Goal: Information Seeking & Learning: Learn about a topic

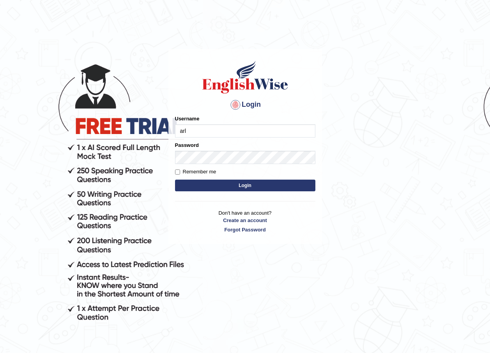
type input "arlynellis_parramatta"
click at [240, 183] on button "Login" at bounding box center [245, 186] width 140 height 12
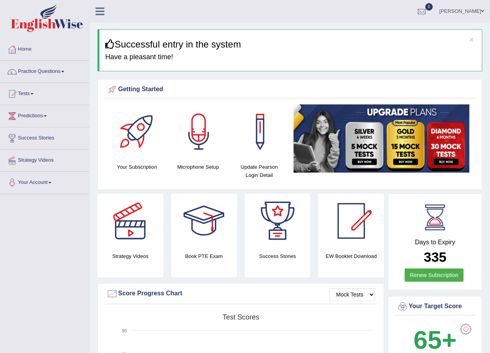
click at [65, 73] on link "Practice Questions" at bounding box center [44, 70] width 89 height 19
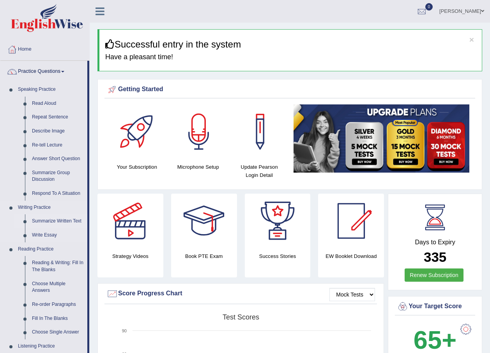
click at [48, 223] on link "Summarize Written Text" at bounding box center [57, 221] width 59 height 14
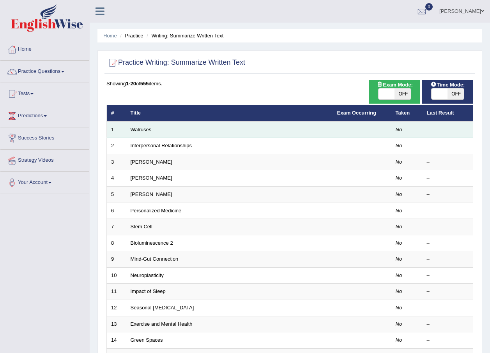
click at [141, 130] on link "Walruses" at bounding box center [141, 130] width 21 height 6
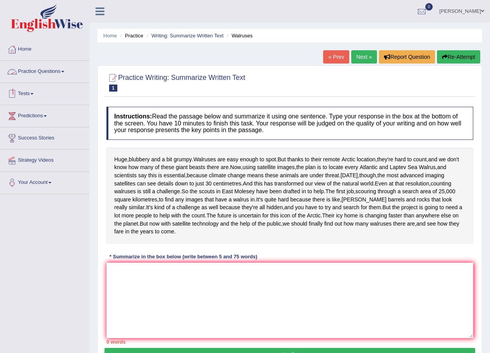
click at [62, 71] on link "Practice Questions" at bounding box center [44, 70] width 89 height 19
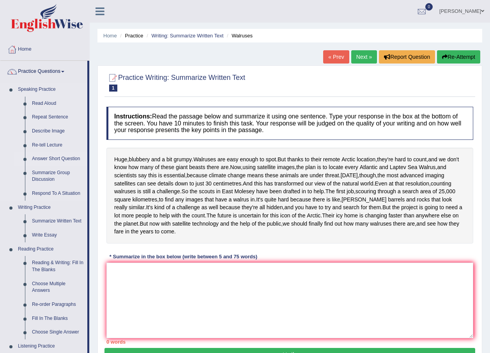
click at [57, 160] on link "Answer Short Question" at bounding box center [57, 159] width 59 height 14
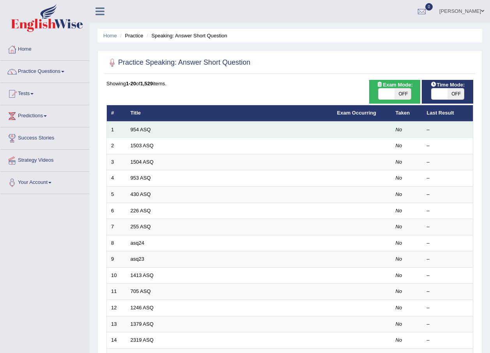
click at [153, 134] on td "954 ASQ" at bounding box center [229, 130] width 207 height 16
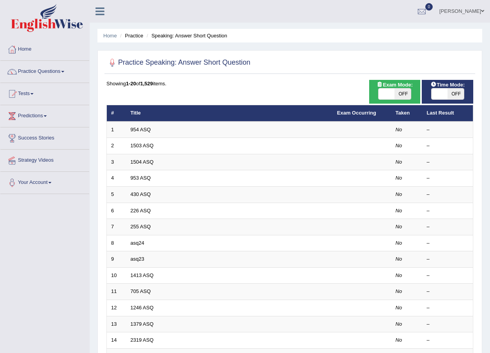
click at [403, 93] on span "OFF" at bounding box center [402, 93] width 16 height 11
checkbox input "true"
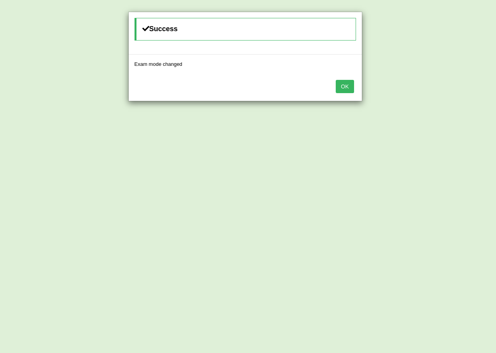
click at [346, 89] on button "OK" at bounding box center [345, 86] width 18 height 13
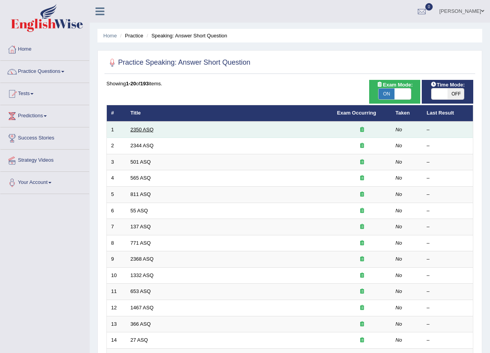
click at [147, 132] on link "2350 ASQ" at bounding box center [142, 130] width 23 height 6
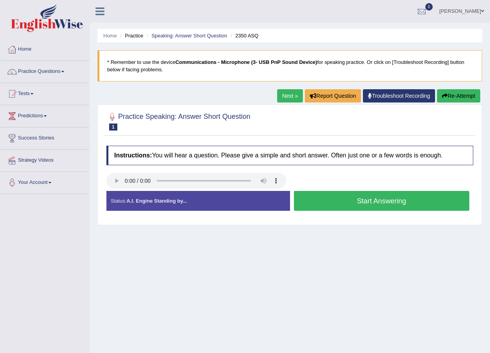
click at [389, 201] on button "Start Answering" at bounding box center [382, 201] width 176 height 20
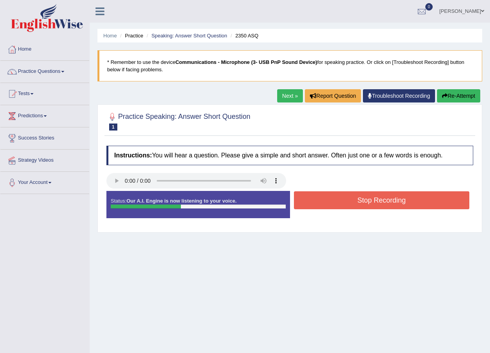
click at [388, 201] on button "Stop Recording" at bounding box center [382, 200] width 176 height 18
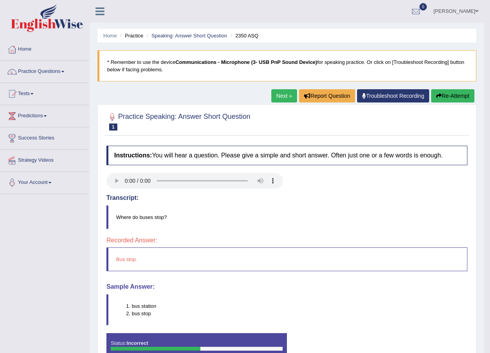
click at [147, 316] on li "bus stop" at bounding box center [299, 313] width 335 height 7
click at [282, 98] on link "Next »" at bounding box center [284, 95] width 26 height 13
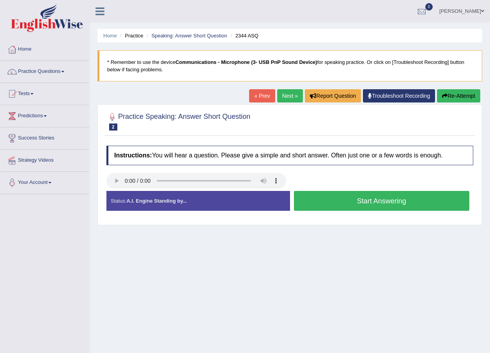
click at [387, 199] on button "Start Answering" at bounding box center [382, 201] width 176 height 20
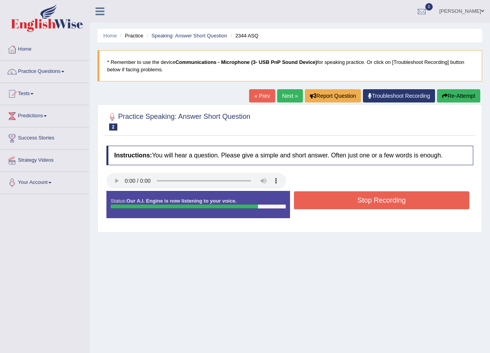
click at [387, 199] on button "Stop Recording" at bounding box center [382, 200] width 176 height 18
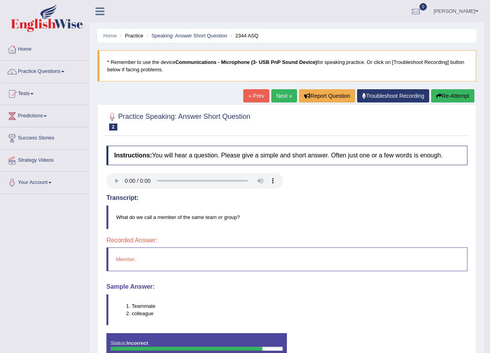
click at [278, 92] on link "Next »" at bounding box center [284, 95] width 26 height 13
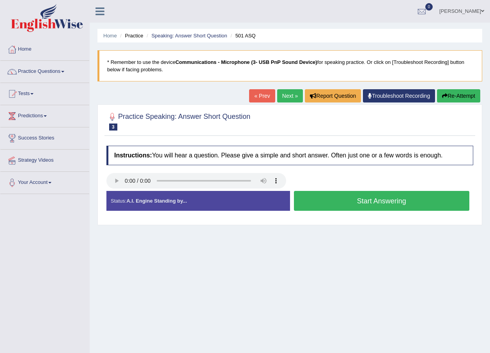
click at [386, 195] on button "Start Answering" at bounding box center [382, 201] width 176 height 20
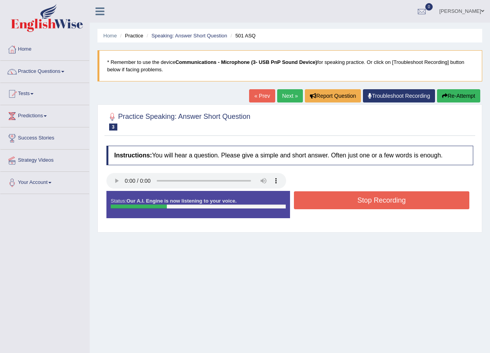
click at [386, 199] on button "Stop Recording" at bounding box center [382, 200] width 176 height 18
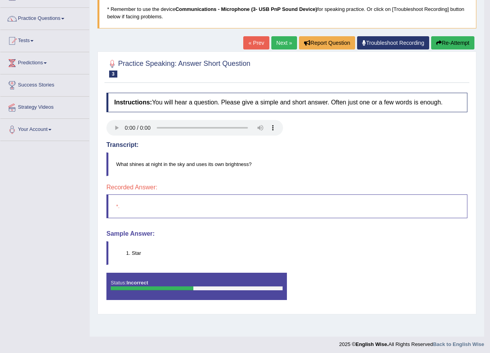
scroll to position [56, 0]
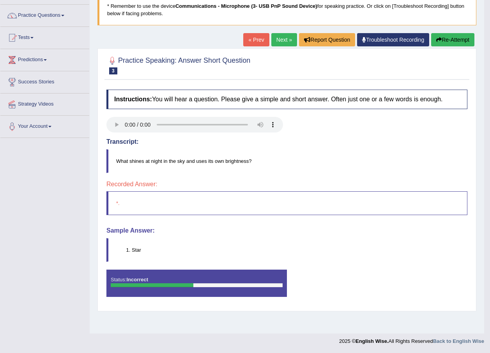
click at [448, 44] on button "Re-Attempt" at bounding box center [452, 39] width 43 height 13
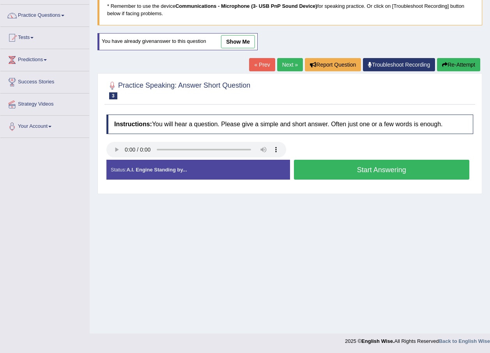
click at [366, 170] on button "Start Answering" at bounding box center [382, 170] width 176 height 20
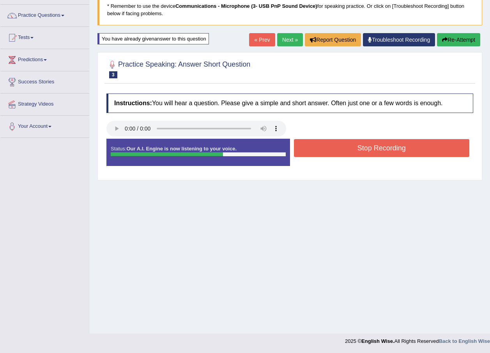
click at [359, 144] on button "Stop Recording" at bounding box center [382, 148] width 176 height 18
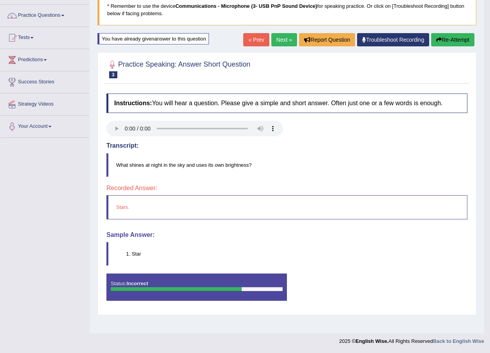
click at [461, 37] on button "Re-Attempt" at bounding box center [452, 39] width 43 height 13
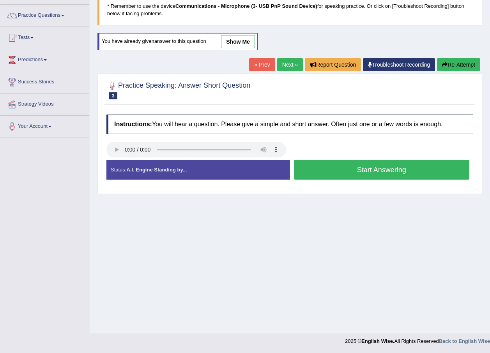
click at [381, 171] on button "Start Answering" at bounding box center [382, 170] width 176 height 20
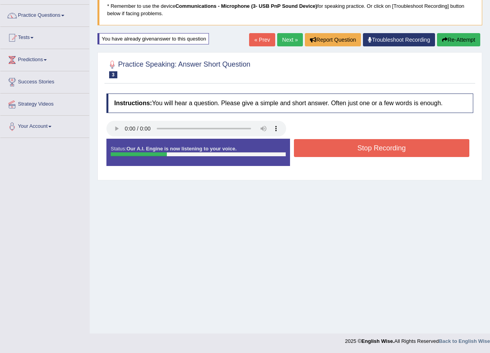
click at [382, 149] on button "Stop Recording" at bounding box center [382, 148] width 176 height 18
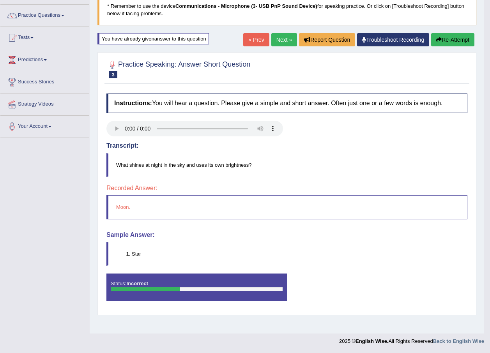
click at [442, 33] on button "Re-Attempt" at bounding box center [452, 39] width 43 height 13
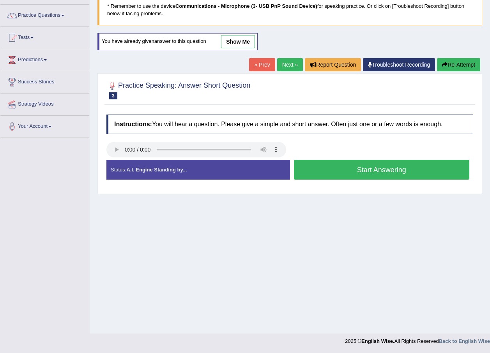
click at [403, 169] on button "Start Answering" at bounding box center [382, 170] width 176 height 20
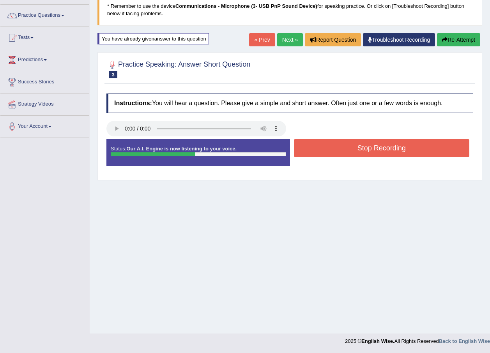
click at [384, 150] on button "Stop Recording" at bounding box center [382, 148] width 176 height 18
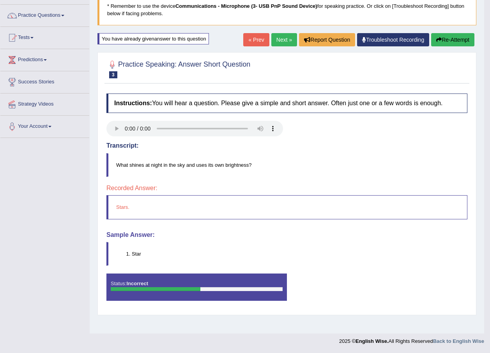
click at [465, 35] on button "Re-Attempt" at bounding box center [452, 39] width 43 height 13
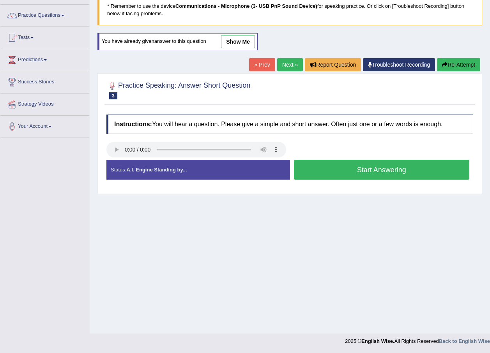
click at [387, 171] on button "Start Answering" at bounding box center [382, 170] width 176 height 20
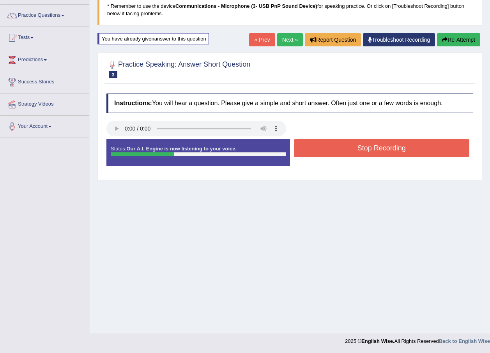
click at [385, 148] on button "Stop Recording" at bounding box center [382, 148] width 176 height 18
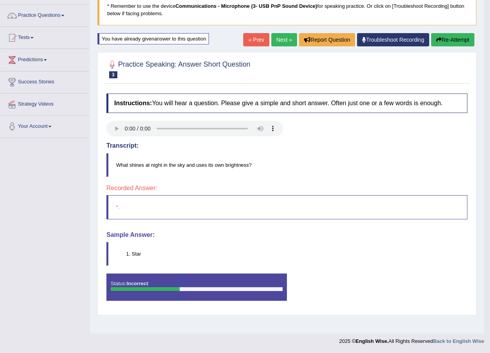
click at [285, 38] on link "Next »" at bounding box center [284, 39] width 26 height 13
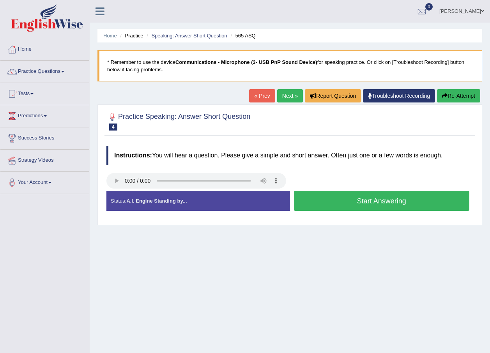
click at [391, 198] on button "Start Answering" at bounding box center [382, 201] width 176 height 20
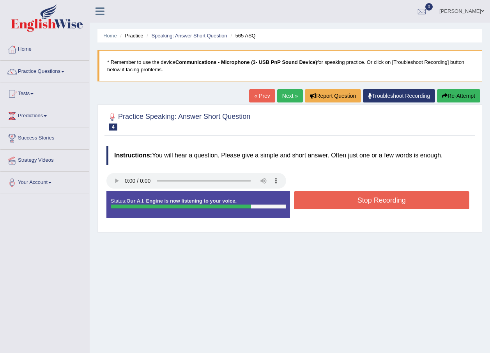
click at [391, 198] on button "Stop Recording" at bounding box center [382, 200] width 176 height 18
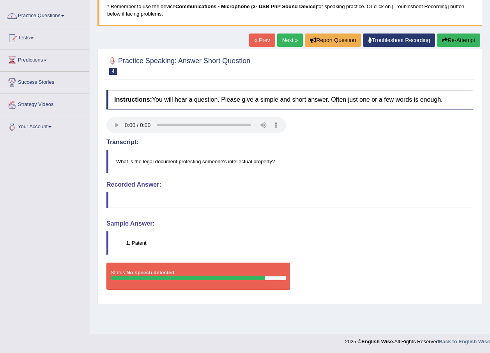
scroll to position [56, 0]
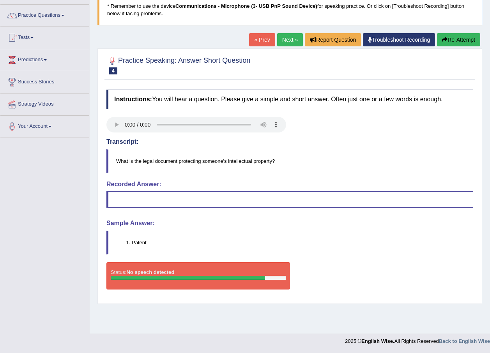
click at [466, 38] on button "Re-Attempt" at bounding box center [458, 39] width 43 height 13
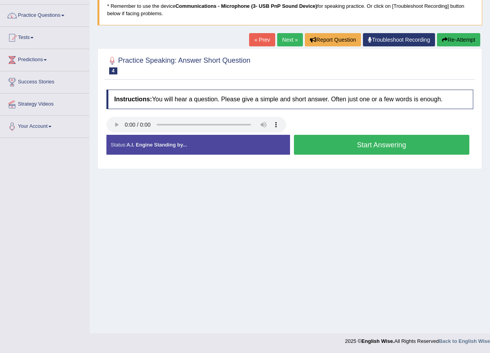
click at [377, 141] on button "Start Answering" at bounding box center [382, 145] width 176 height 20
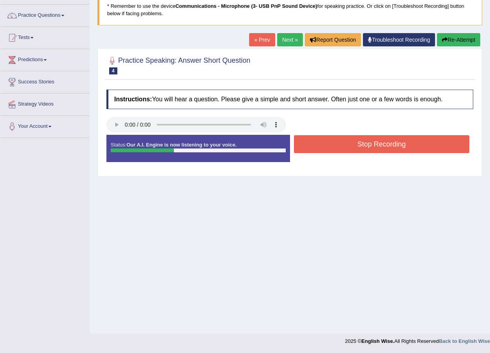
click at [377, 141] on button "Stop Recording" at bounding box center [382, 144] width 176 height 18
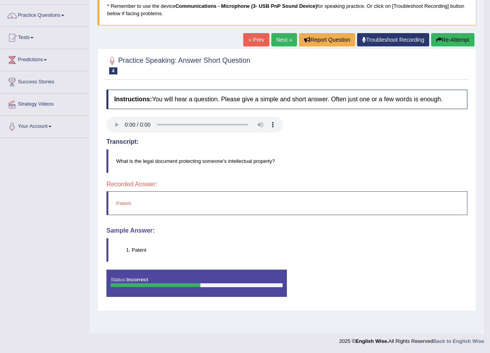
click at [288, 34] on link "Next »" at bounding box center [284, 39] width 26 height 13
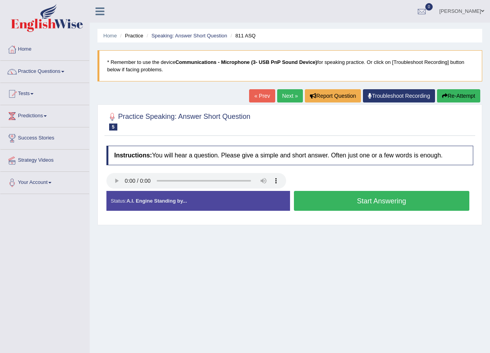
click at [371, 196] on button "Start Answering" at bounding box center [382, 201] width 176 height 20
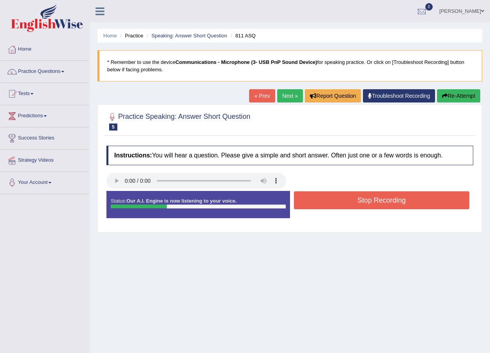
click at [373, 200] on button "Stop Recording" at bounding box center [382, 200] width 176 height 18
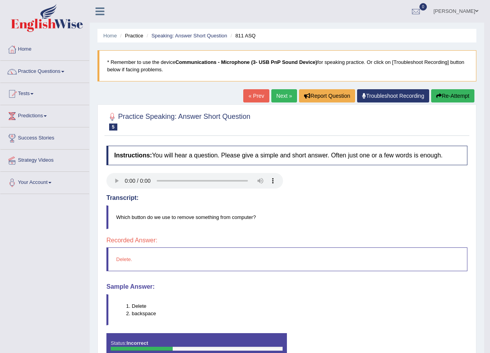
click at [273, 97] on link "Next »" at bounding box center [284, 95] width 26 height 13
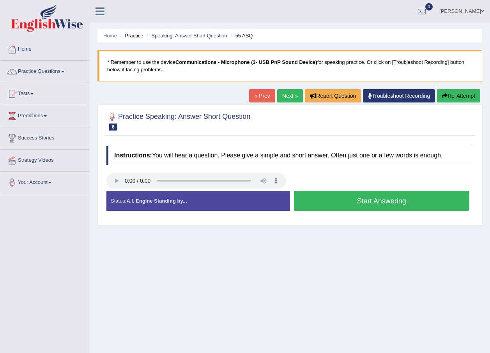
click at [337, 199] on button "Start Answering" at bounding box center [382, 201] width 176 height 20
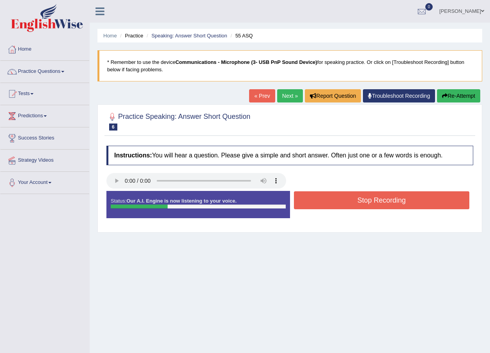
click at [337, 199] on button "Stop Recording" at bounding box center [382, 200] width 176 height 18
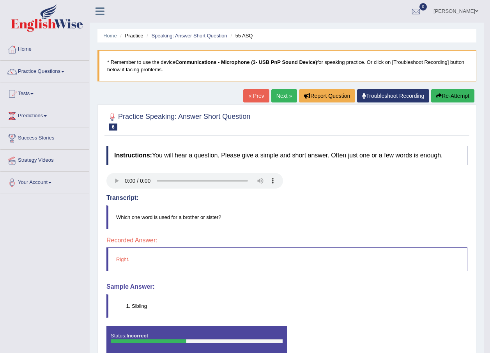
click at [451, 95] on button "Re-Attempt" at bounding box center [452, 95] width 43 height 13
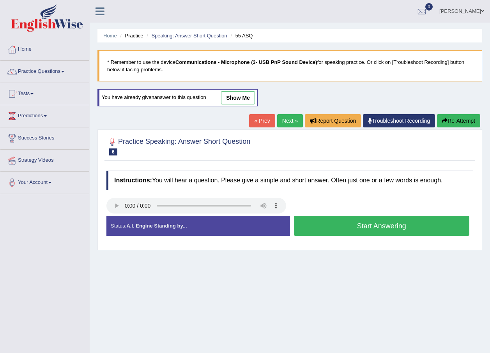
click at [395, 228] on button "Start Answering" at bounding box center [382, 226] width 176 height 20
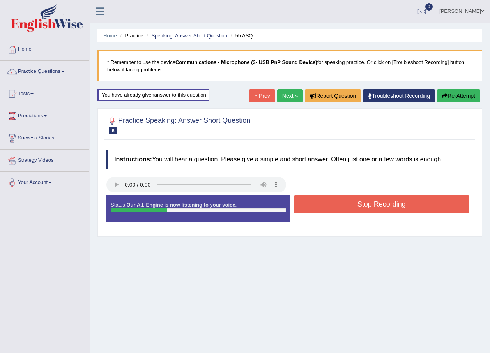
click at [394, 202] on button "Stop Recording" at bounding box center [382, 204] width 176 height 18
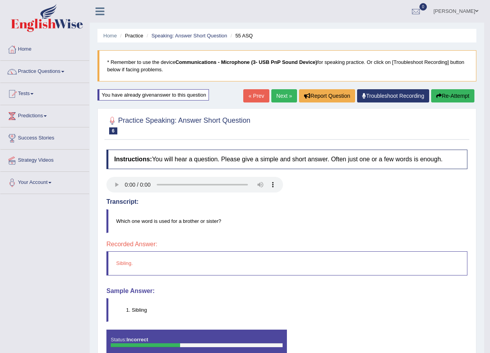
click at [277, 95] on link "Next »" at bounding box center [284, 95] width 26 height 13
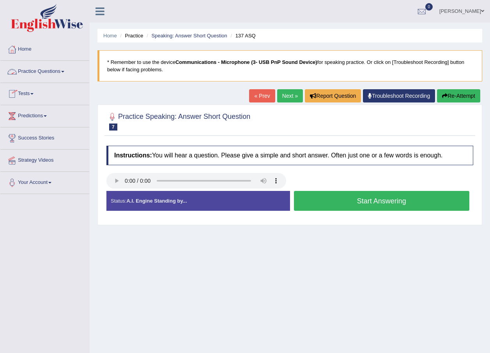
click at [64, 72] on span at bounding box center [62, 72] width 3 height 2
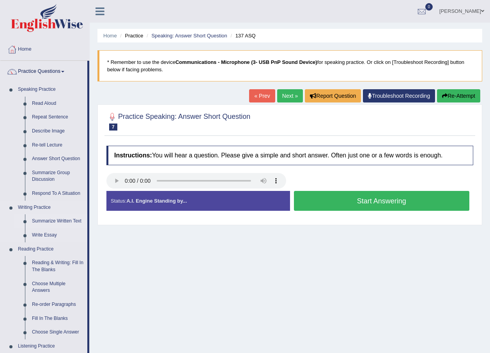
click at [68, 222] on link "Summarize Written Text" at bounding box center [57, 221] width 59 height 14
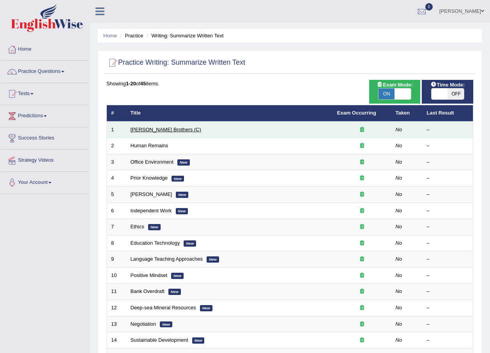
click at [151, 128] on link "[PERSON_NAME] Brothers (C)" at bounding box center [166, 130] width 71 height 6
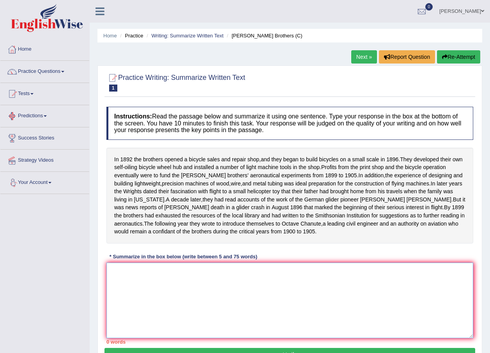
click at [154, 304] on textarea at bounding box center [289, 301] width 367 height 76
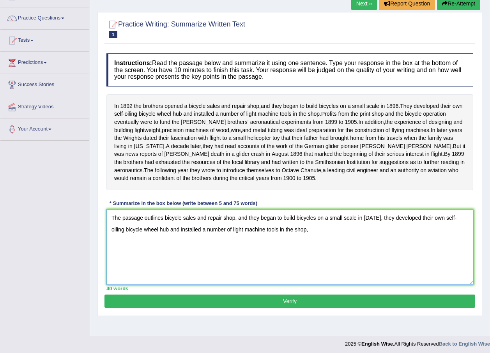
scroll to position [56, 0]
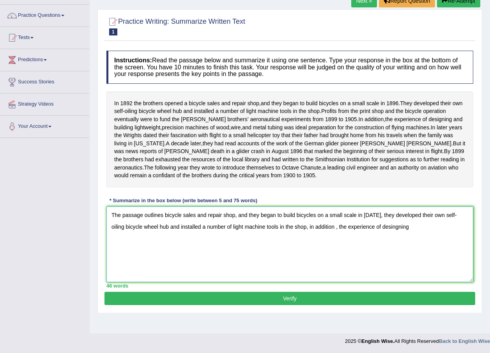
click at [380, 234] on textarea "The passage outlines bicycle sales and repair shop, and they began to build bic…" at bounding box center [289, 245] width 367 height 76
click at [399, 235] on textarea "The passage outlines bicycle sales and repair shop, and they began to build bic…" at bounding box center [289, 245] width 367 height 76
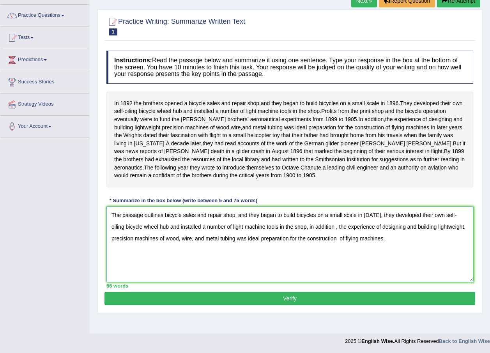
type textarea "The passage outlines bicycle sales and repair shop, and they began to build bic…"
click at [288, 305] on button "Verify" at bounding box center [289, 298] width 371 height 13
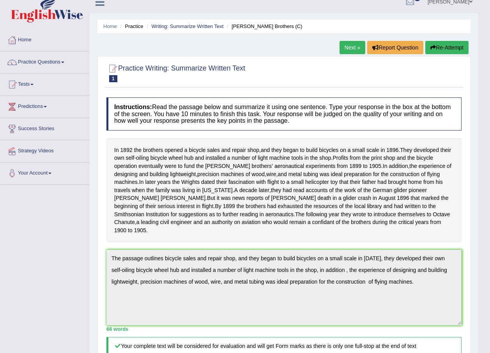
scroll to position [0, 0]
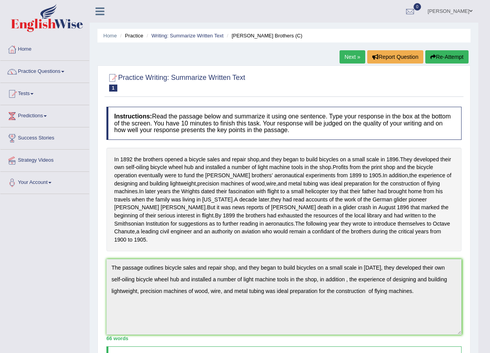
click at [354, 56] on link "Next »" at bounding box center [353, 56] width 26 height 13
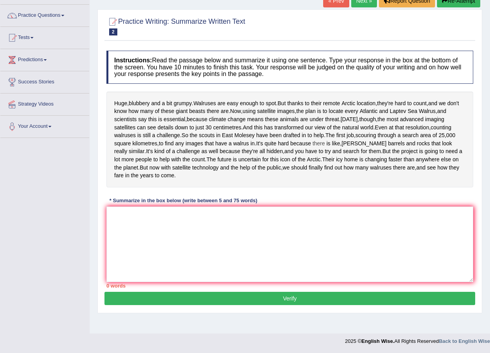
scroll to position [74, 0]
click at [136, 239] on textarea at bounding box center [289, 245] width 367 height 76
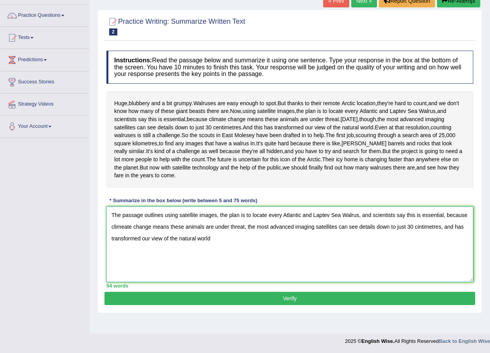
click at [246, 241] on textarea "The passage outlines using satellite images, the plan is to locate every Atlant…" at bounding box center [289, 245] width 367 height 76
click at [335, 242] on textarea "The passage outlines using satellite images, the plan is to locate every Atlant…" at bounding box center [289, 245] width 367 height 76
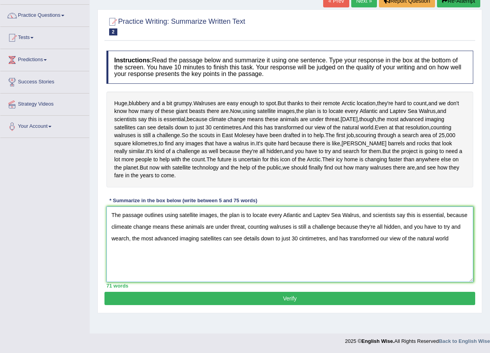
click at [116, 253] on textarea "The passage outlines using satellite images, the plan is to locate every Atlant…" at bounding box center [289, 245] width 367 height 76
type textarea "The passage outlines using satellite images, the plan is to locate every Atlant…"
click at [287, 305] on button "Verify" at bounding box center [289, 298] width 371 height 13
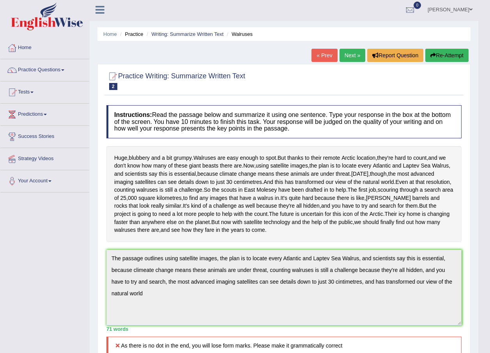
scroll to position [0, 0]
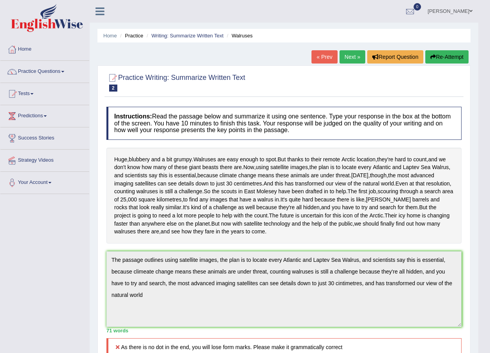
click at [449, 55] on button "Re-Attempt" at bounding box center [446, 56] width 43 height 13
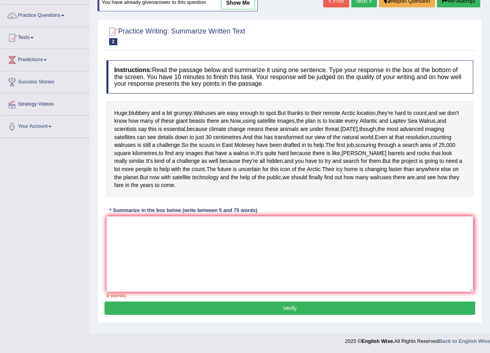
scroll to position [78, 0]
click at [150, 237] on textarea at bounding box center [289, 254] width 367 height 76
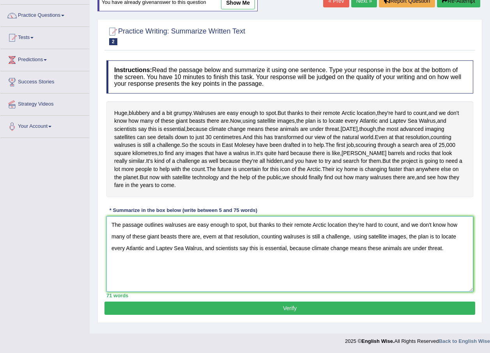
click at [215, 246] on textarea "The passage outlines walruses are easy enough to spot, but thanks to their remo…" at bounding box center [289, 254] width 367 height 76
type textarea "The passage outlines walruses are easy enough to spot, but thanks to their remo…"
click at [292, 315] on button "Verify" at bounding box center [289, 308] width 371 height 13
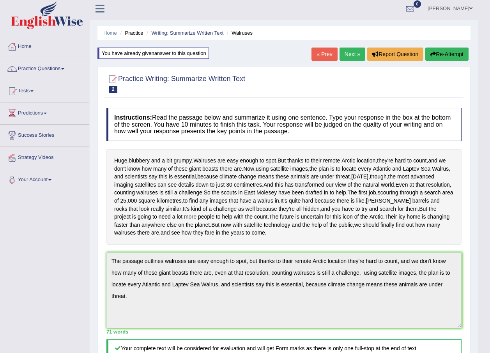
scroll to position [0, 0]
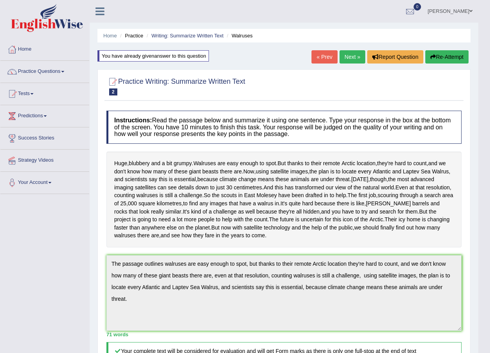
click at [354, 58] on link "Next »" at bounding box center [353, 56] width 26 height 13
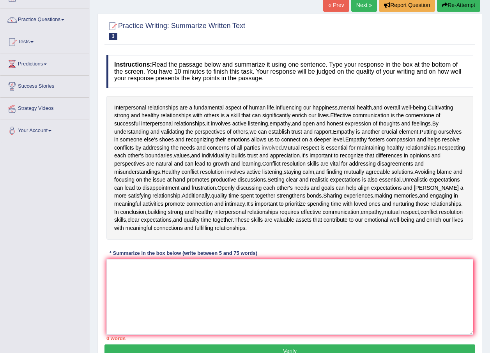
scroll to position [78, 0]
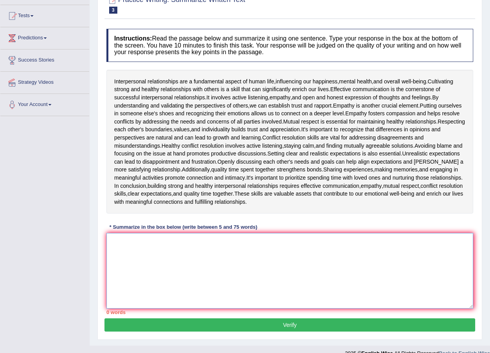
click at [188, 247] on textarea at bounding box center [289, 271] width 367 height 76
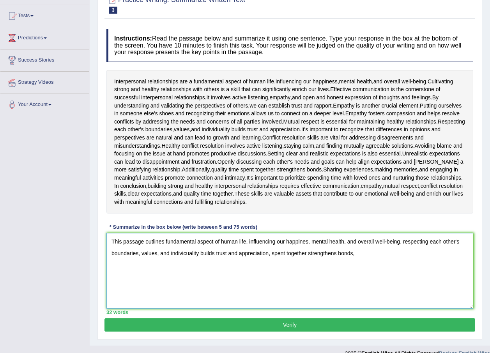
click at [271, 253] on textarea "This passage outlines fundamental aspect of human life, influencing our happine…" at bounding box center [289, 271] width 367 height 76
click at [410, 250] on textarea "This passage outlines fundamental aspect of human life, influencing our happine…" at bounding box center [289, 271] width 367 height 76
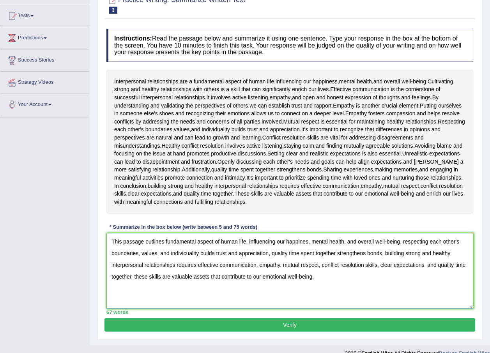
type textarea "This passage outlines fundamental aspect of human life, influencing our happine…"
click at [292, 324] on button "Verify" at bounding box center [289, 324] width 371 height 13
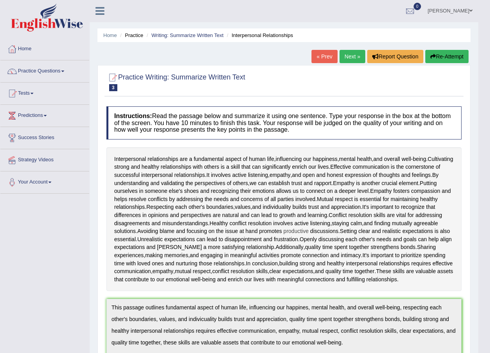
scroll to position [0, 0]
click at [347, 57] on link "Next »" at bounding box center [353, 56] width 26 height 13
